Goal: Information Seeking & Learning: Find specific page/section

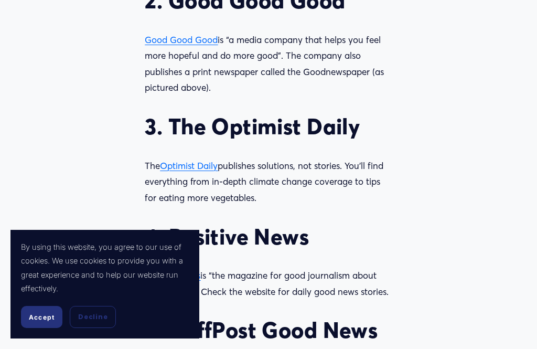
scroll to position [1047, 0]
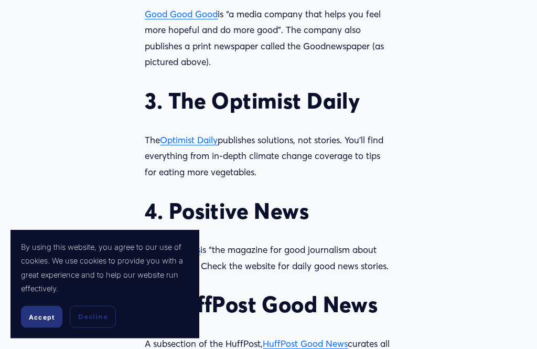
click at [212, 146] on span "Optimist Daily" at bounding box center [189, 140] width 58 height 11
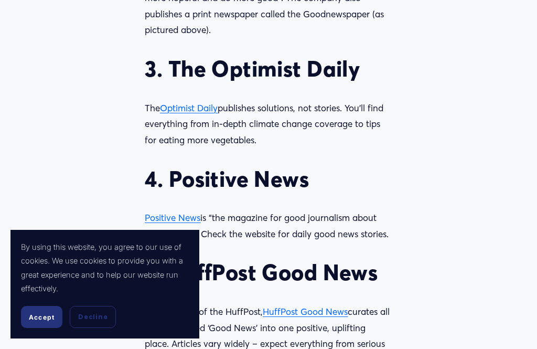
scroll to position [1081, 0]
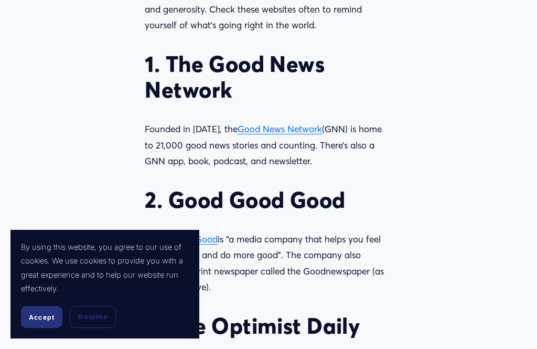
scroll to position [834, 0]
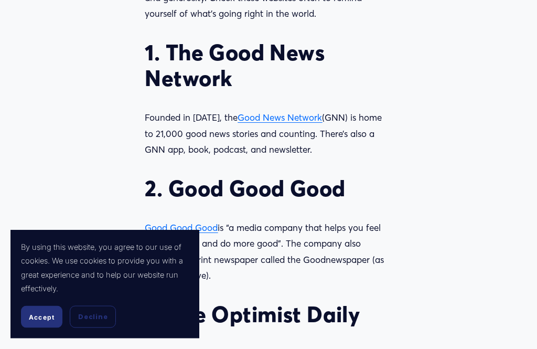
click at [287, 141] on p "Founded in [DATE], the Good News Network (GNN) is home to 21,000 good news stor…" at bounding box center [268, 134] width 247 height 48
click at [283, 123] on span "Good News Network" at bounding box center [280, 117] width 84 height 11
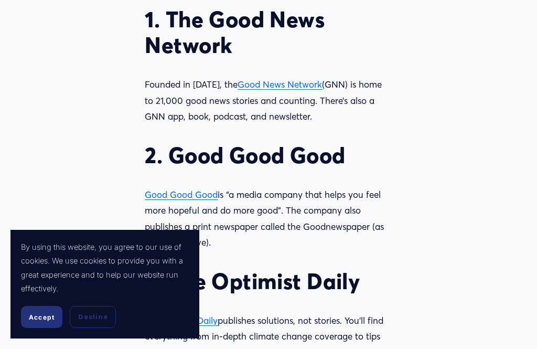
scroll to position [868, 0]
